Goal: Find specific page/section: Find specific page/section

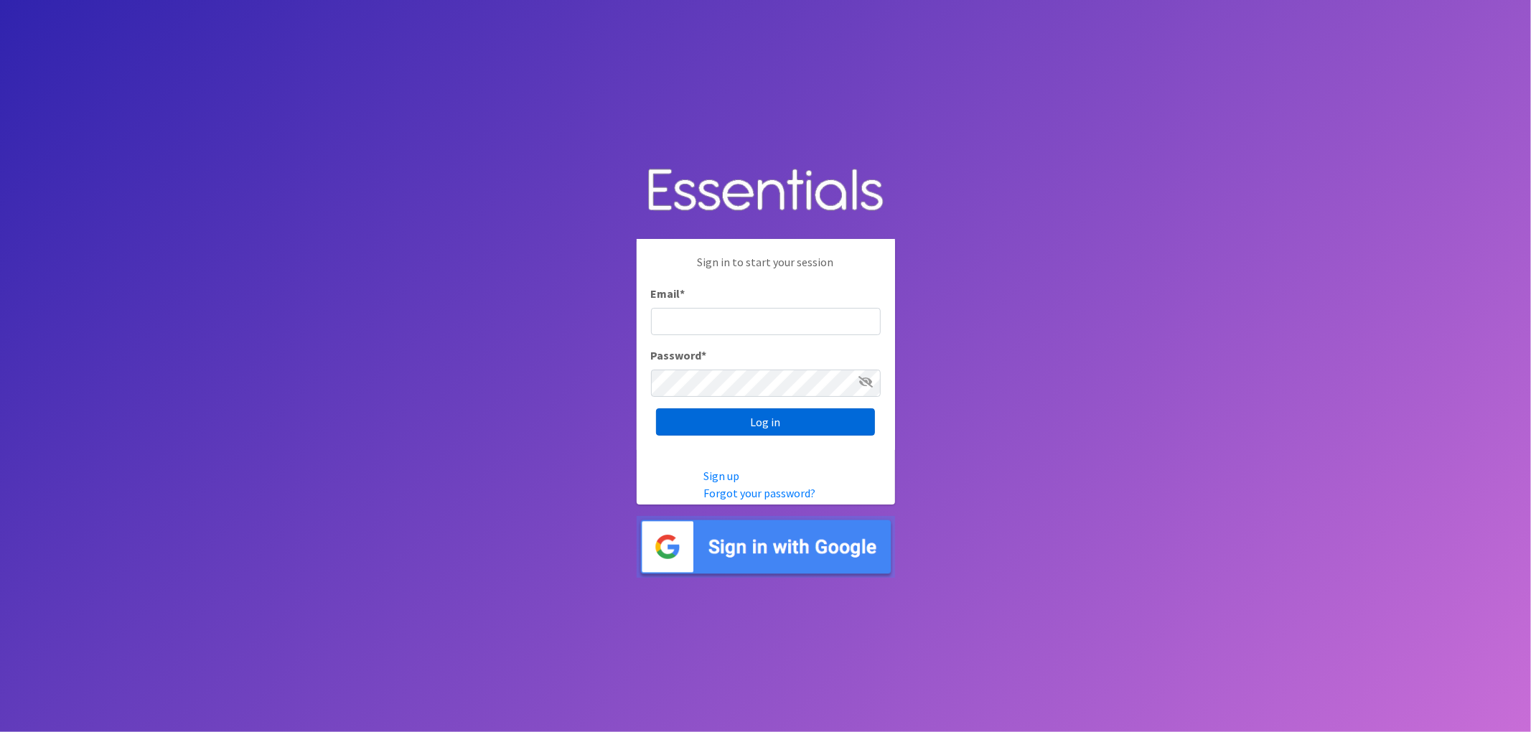
type input "lacey@familynetworknwa.com"
click at [679, 415] on input "Log in" at bounding box center [765, 421] width 219 height 27
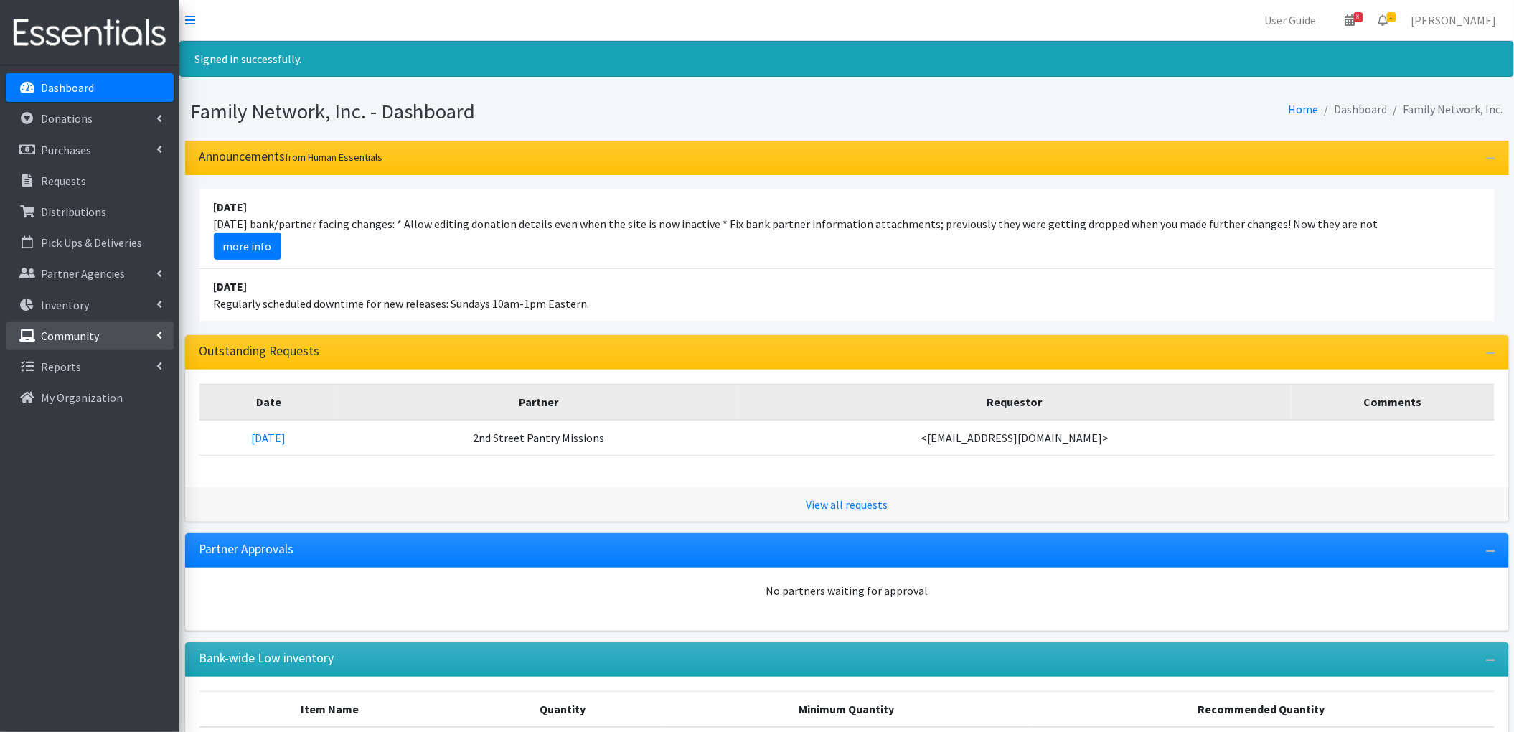
click at [82, 325] on link "Community" at bounding box center [90, 336] width 168 height 29
click at [90, 429] on link "Product Drive Participants" at bounding box center [90, 428] width 168 height 29
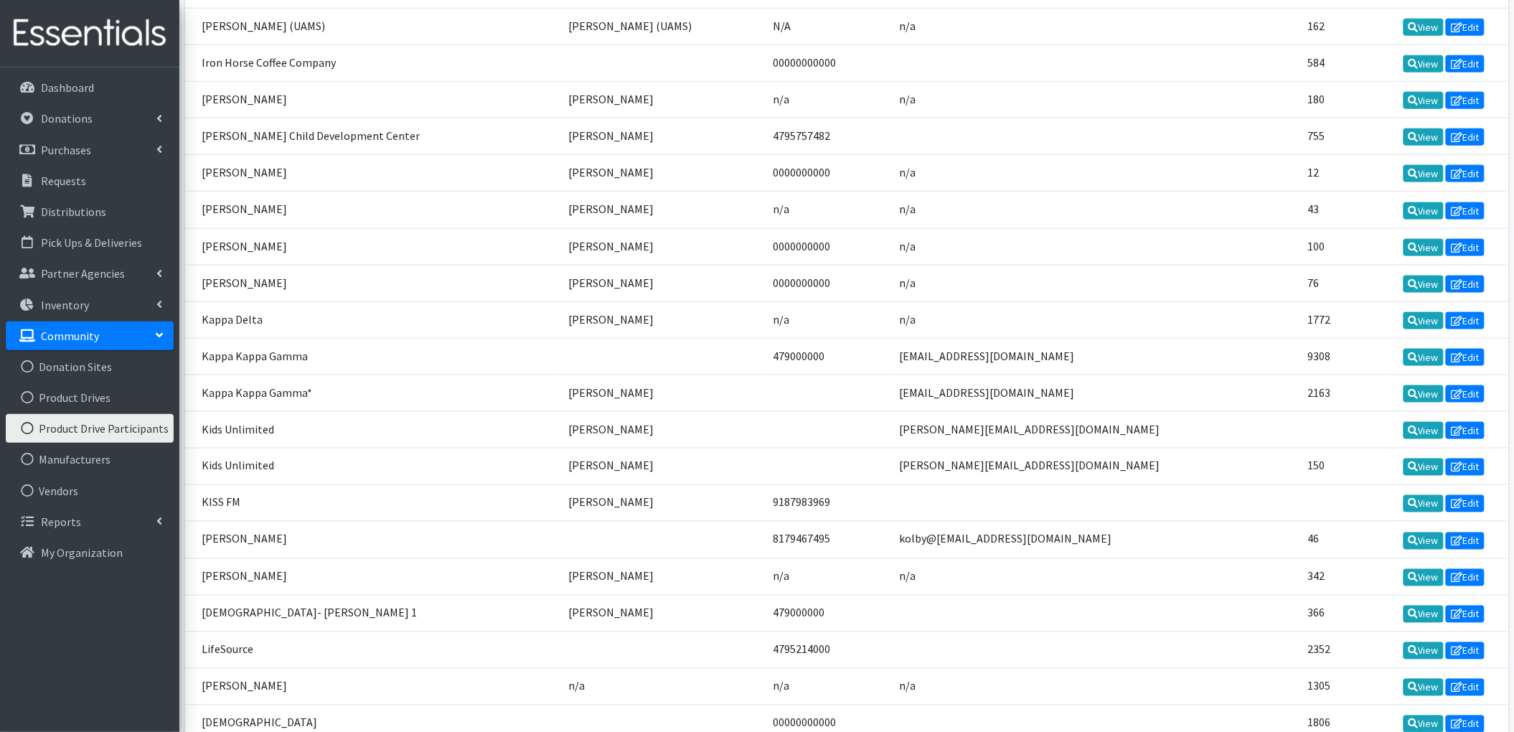
scroll to position [2966, 0]
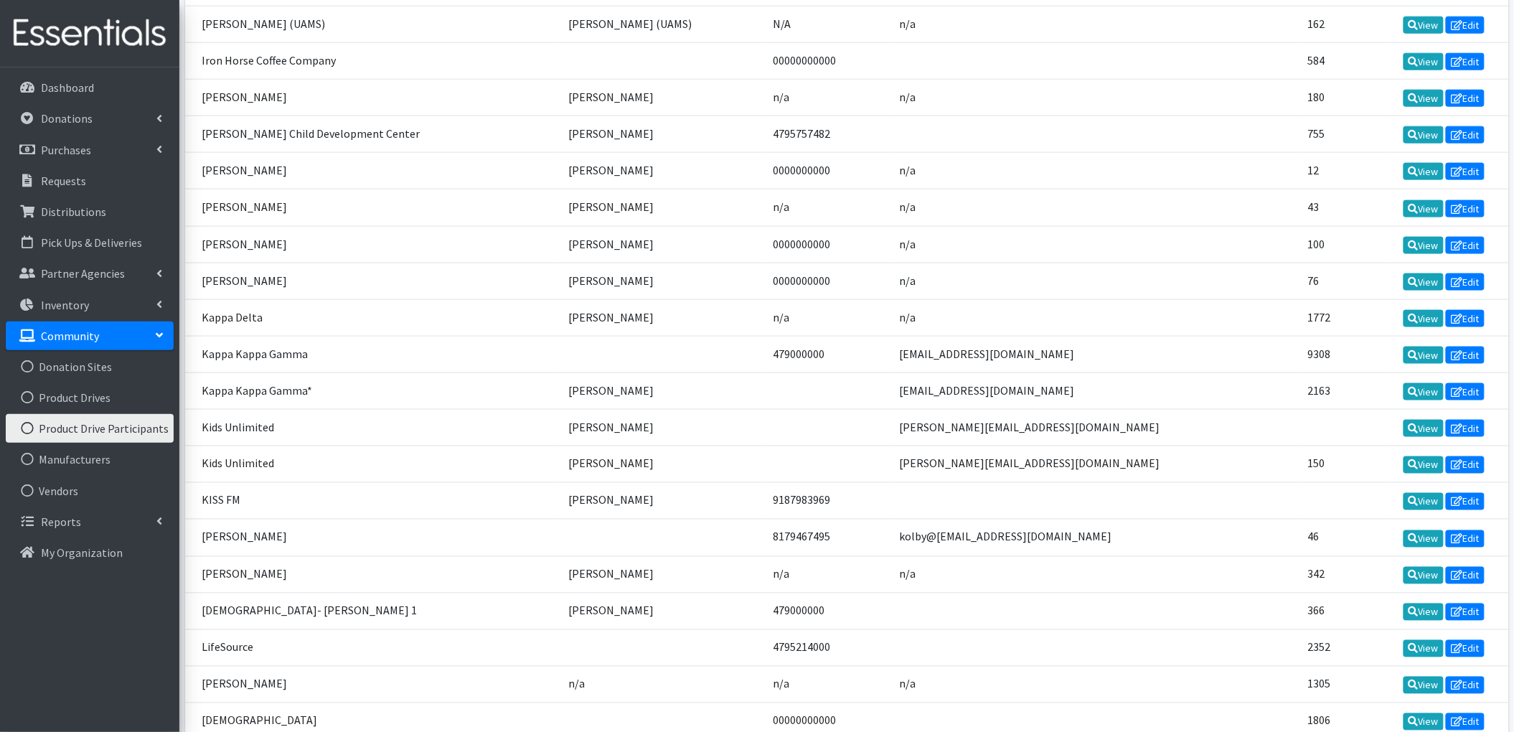
click at [609, 313] on td "Danielle Shaver" at bounding box center [662, 317] width 205 height 37
click at [1404, 322] on link "View" at bounding box center [1424, 318] width 41 height 17
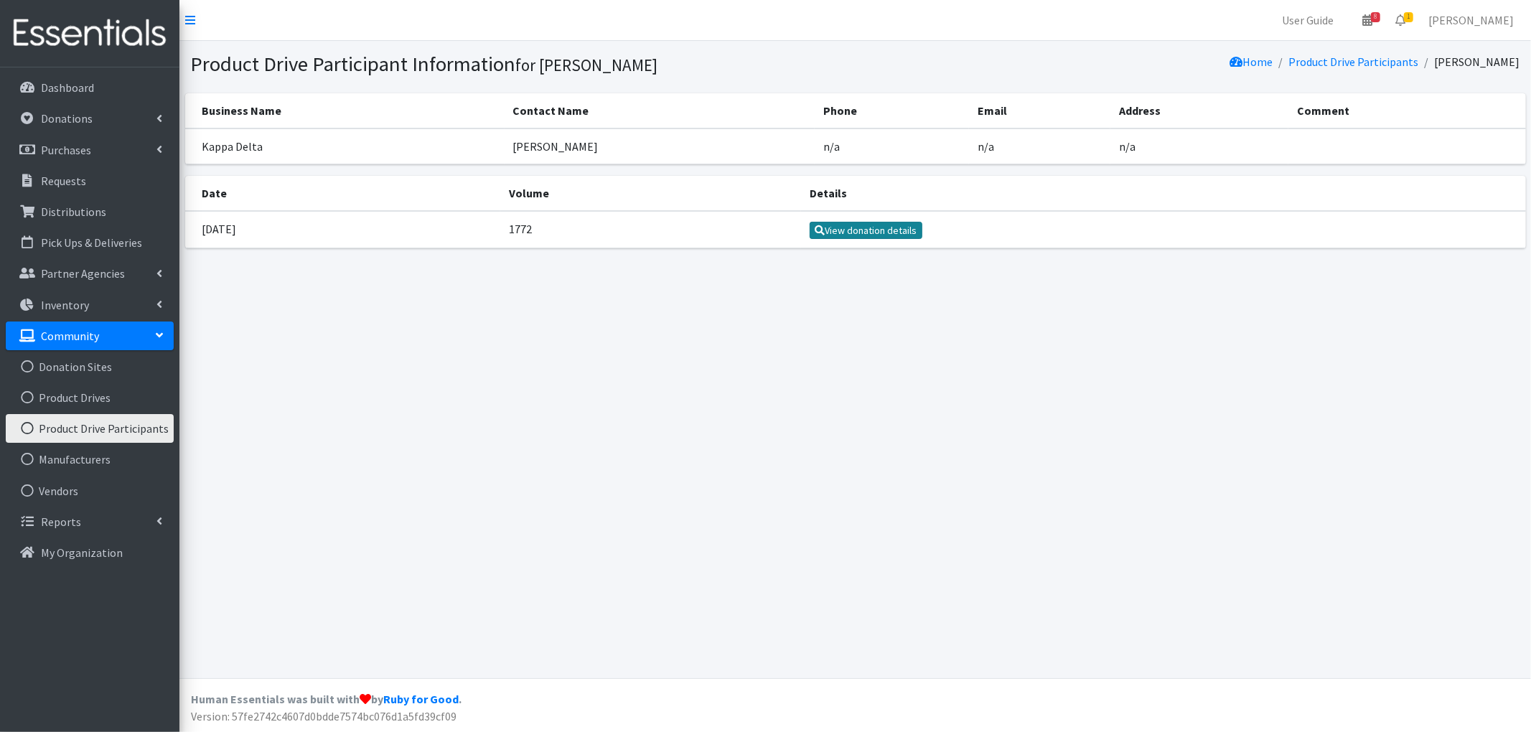
click at [905, 222] on link "View donation details" at bounding box center [866, 230] width 113 height 17
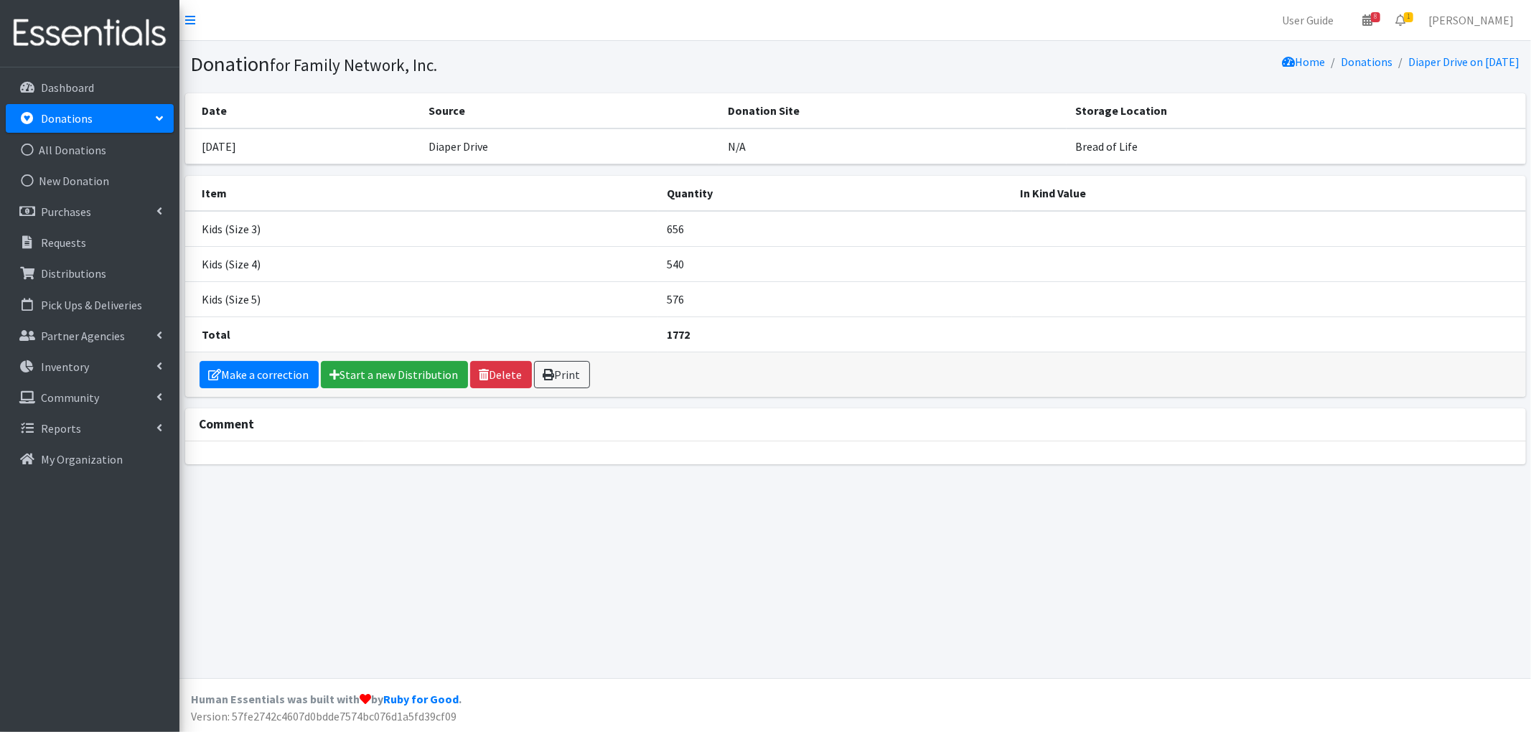
click at [87, 119] on p "Donations" at bounding box center [67, 118] width 52 height 14
click at [50, 174] on p "Requests" at bounding box center [63, 181] width 45 height 14
